Goal: Find specific page/section: Find specific page/section

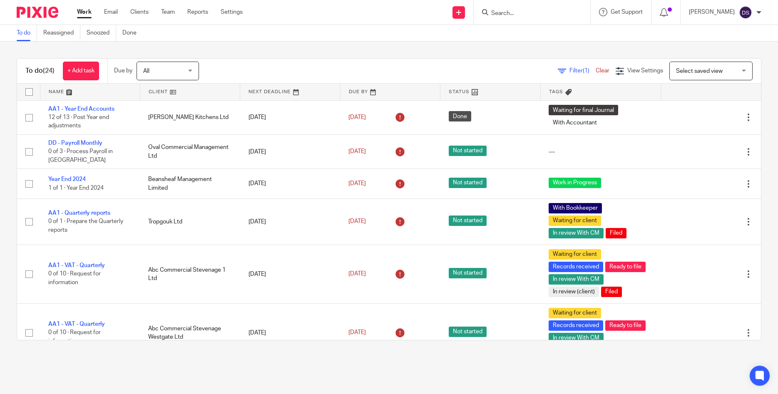
click at [508, 13] on input "Search" at bounding box center [527, 13] width 75 height 7
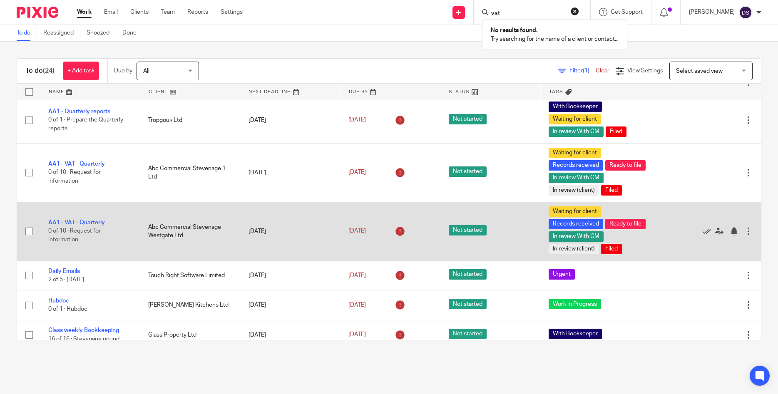
scroll to position [70, 0]
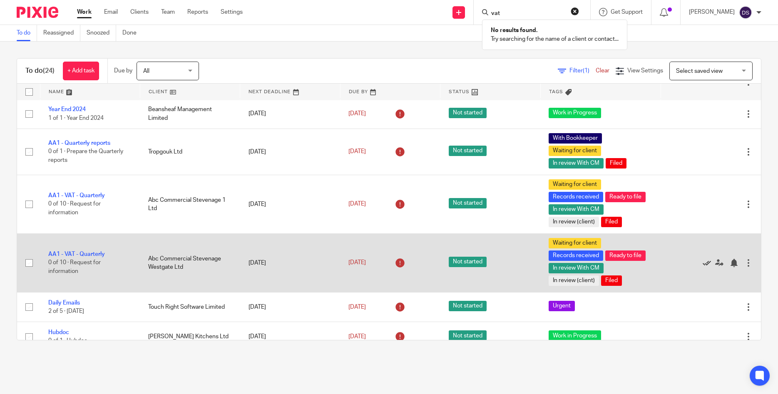
type input "vat"
click at [707, 262] on icon at bounding box center [706, 263] width 8 height 8
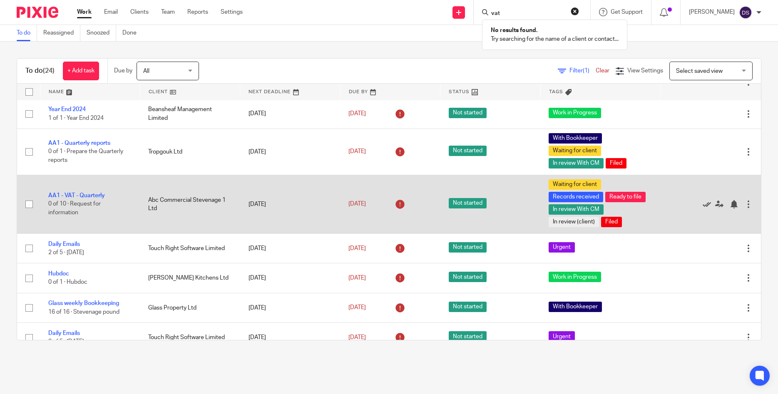
click at [705, 206] on icon at bounding box center [706, 204] width 8 height 8
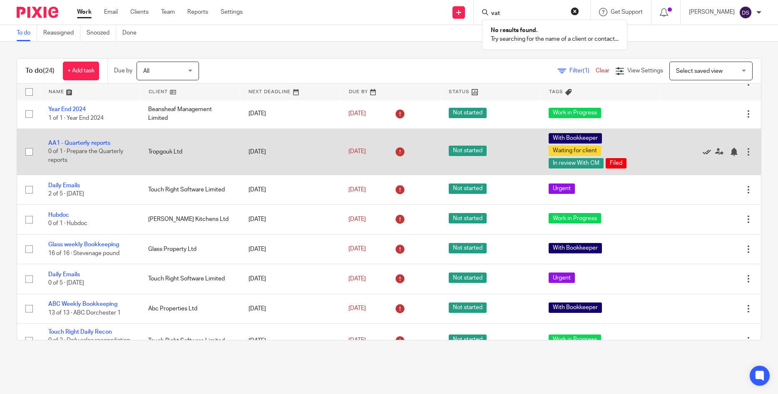
click at [708, 151] on icon at bounding box center [706, 152] width 8 height 8
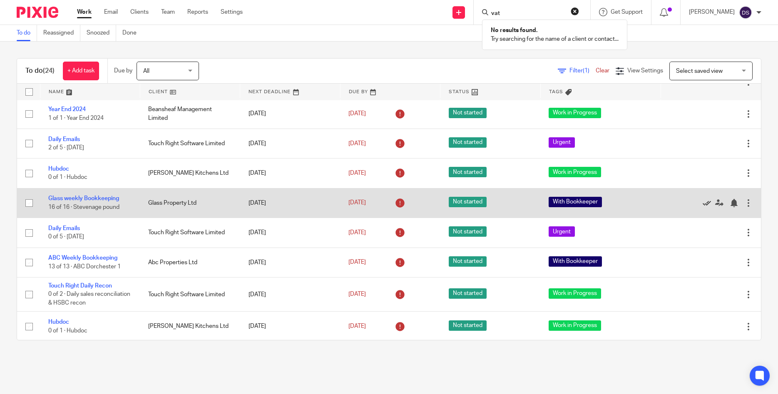
click at [705, 203] on icon at bounding box center [706, 203] width 8 height 8
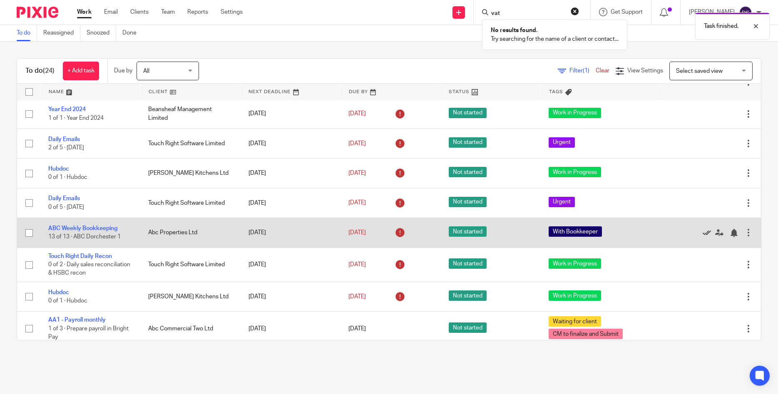
click at [704, 232] on icon at bounding box center [706, 233] width 8 height 8
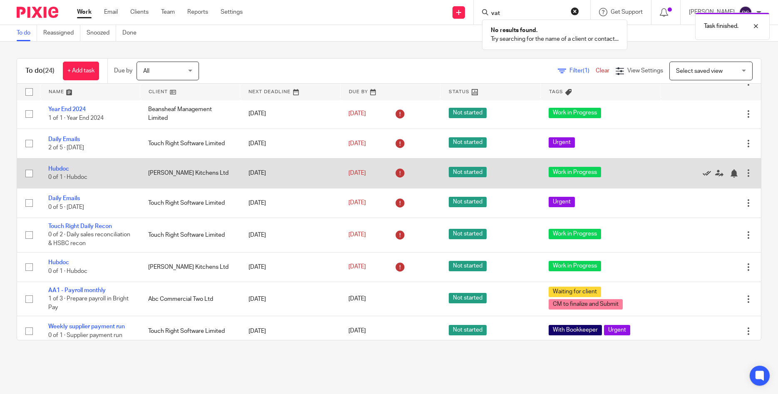
click at [704, 173] on icon at bounding box center [706, 173] width 8 height 8
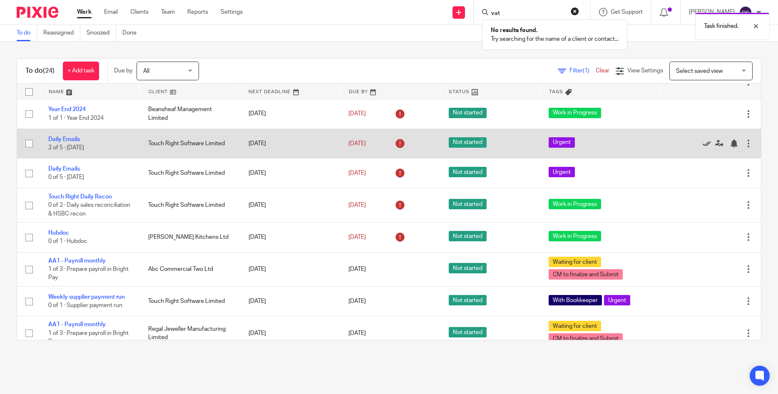
click at [707, 142] on icon at bounding box center [706, 143] width 8 height 8
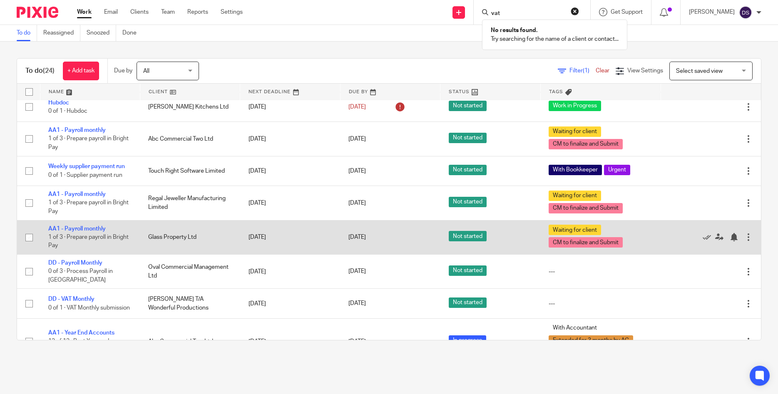
scroll to position [175, 0]
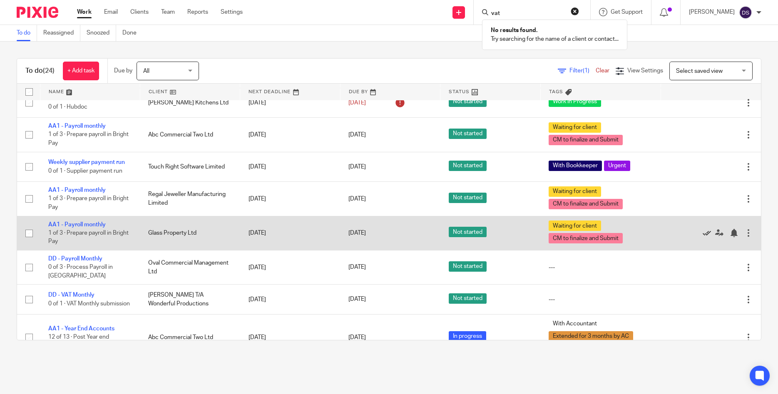
click at [705, 233] on icon at bounding box center [706, 233] width 8 height 8
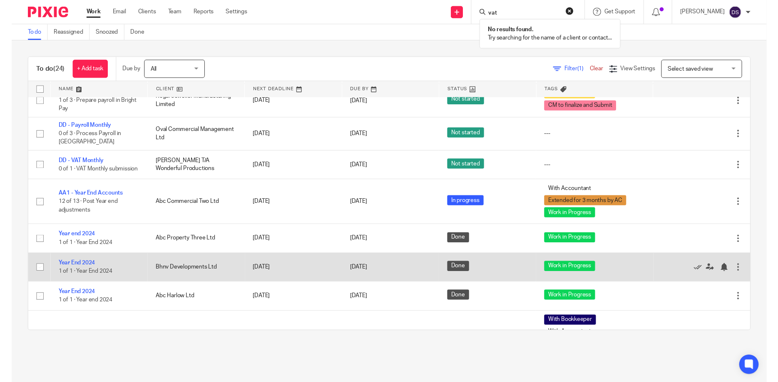
scroll to position [280, 0]
